Goal: Task Accomplishment & Management: Use online tool/utility

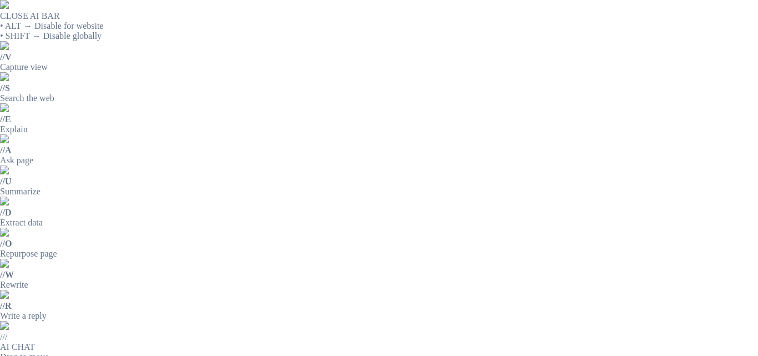
scroll to position [55, 0]
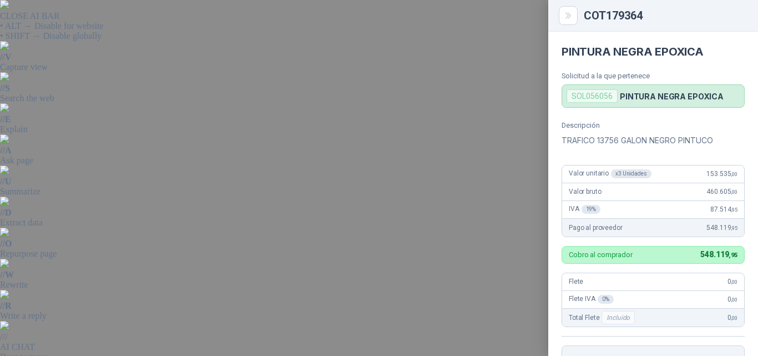
click at [515, 296] on div at bounding box center [379, 178] width 758 height 356
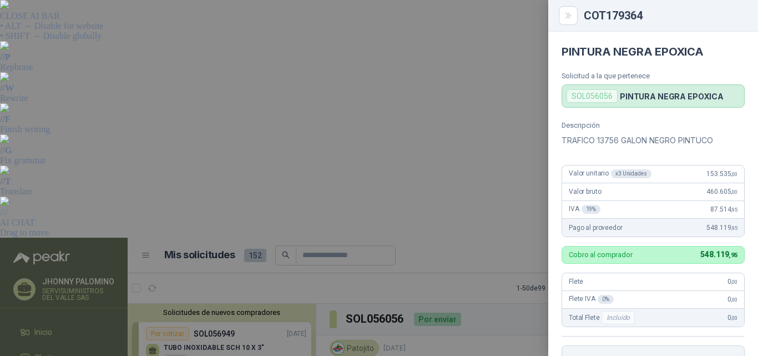
scroll to position [238, 0]
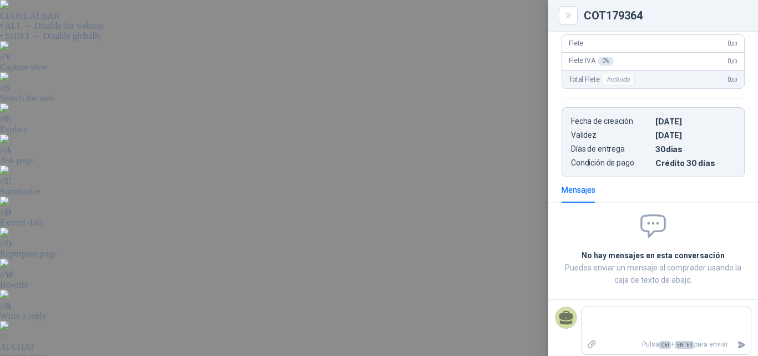
click at [486, 33] on div at bounding box center [379, 178] width 758 height 356
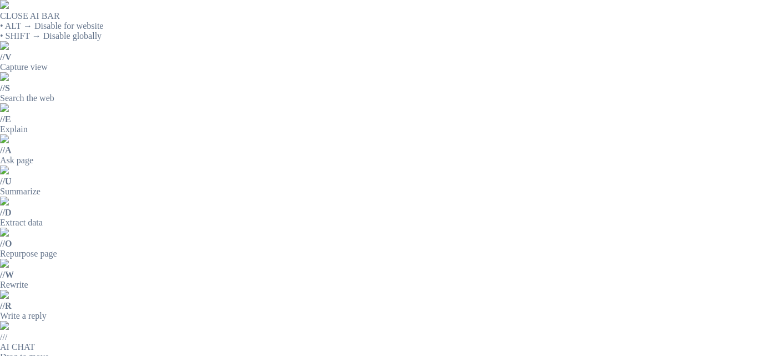
scroll to position [0, 0]
